Goal: Navigation & Orientation: Find specific page/section

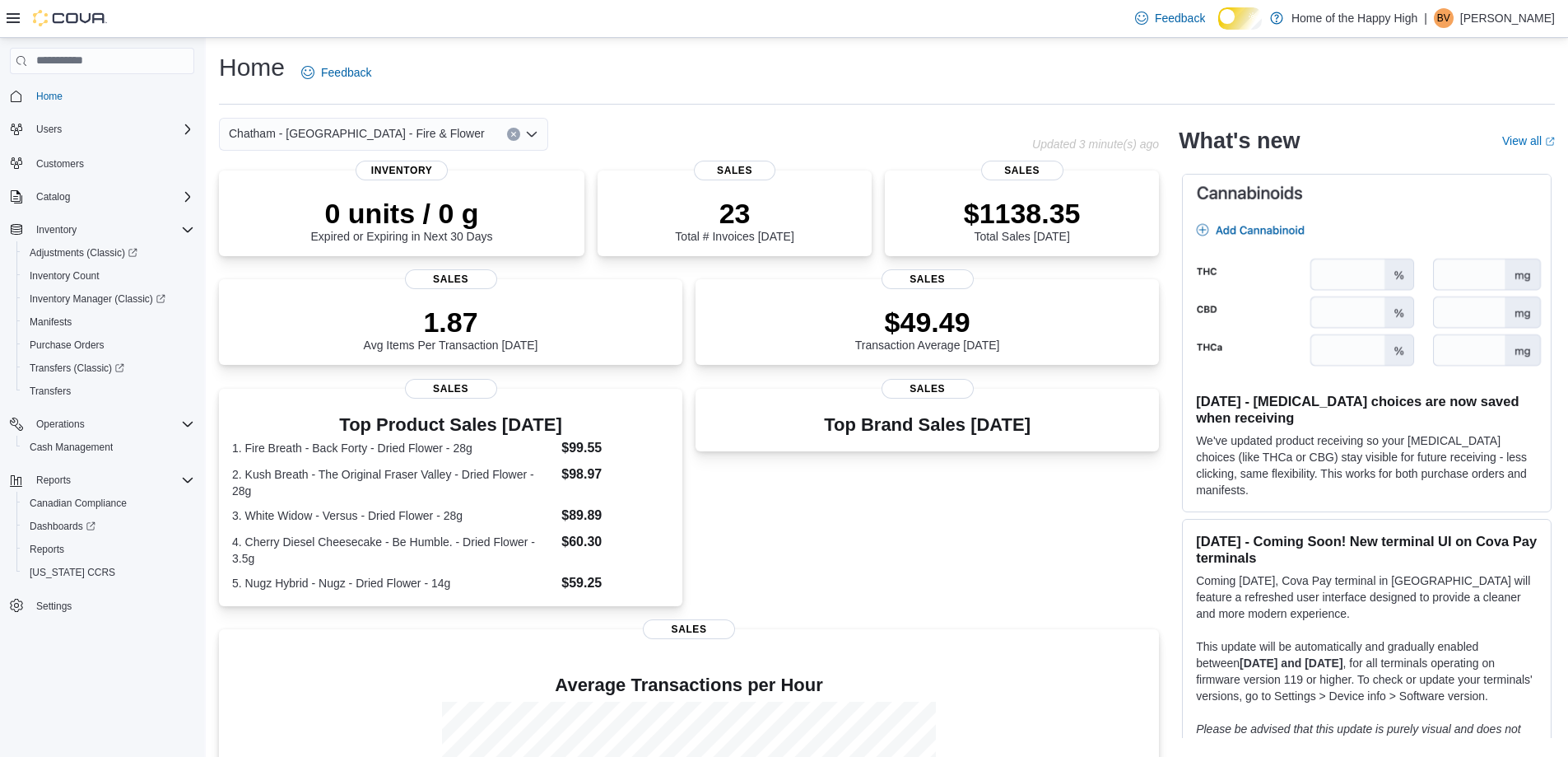
click at [868, 602] on div "Top Brand Sales [DATE] Sales" at bounding box center [927, 499] width 464 height 222
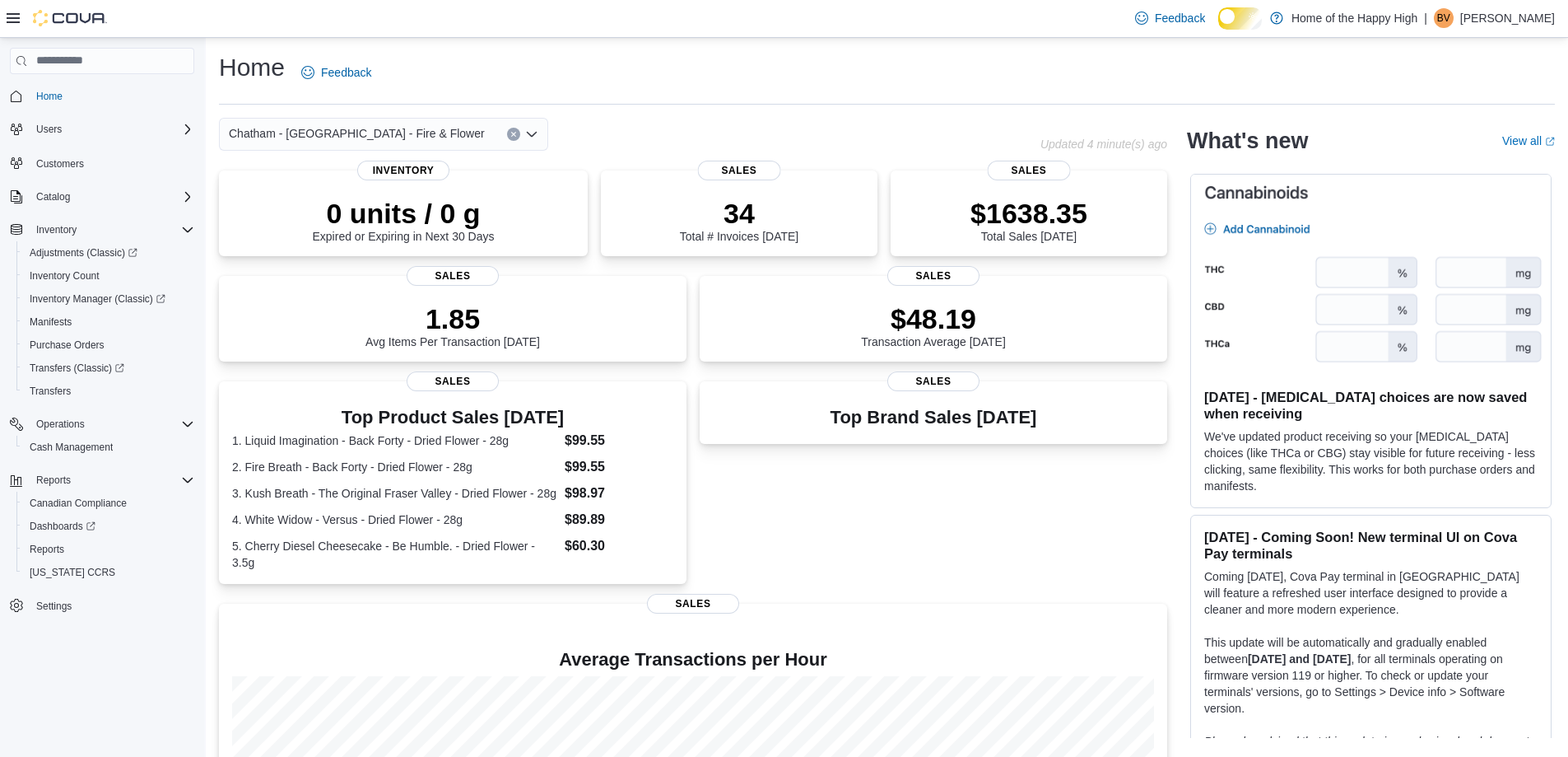
click at [921, 581] on div "Top Brand Sales [DATE] Sales" at bounding box center [933, 482] width 467 height 203
